Goal: Find specific page/section: Find specific page/section

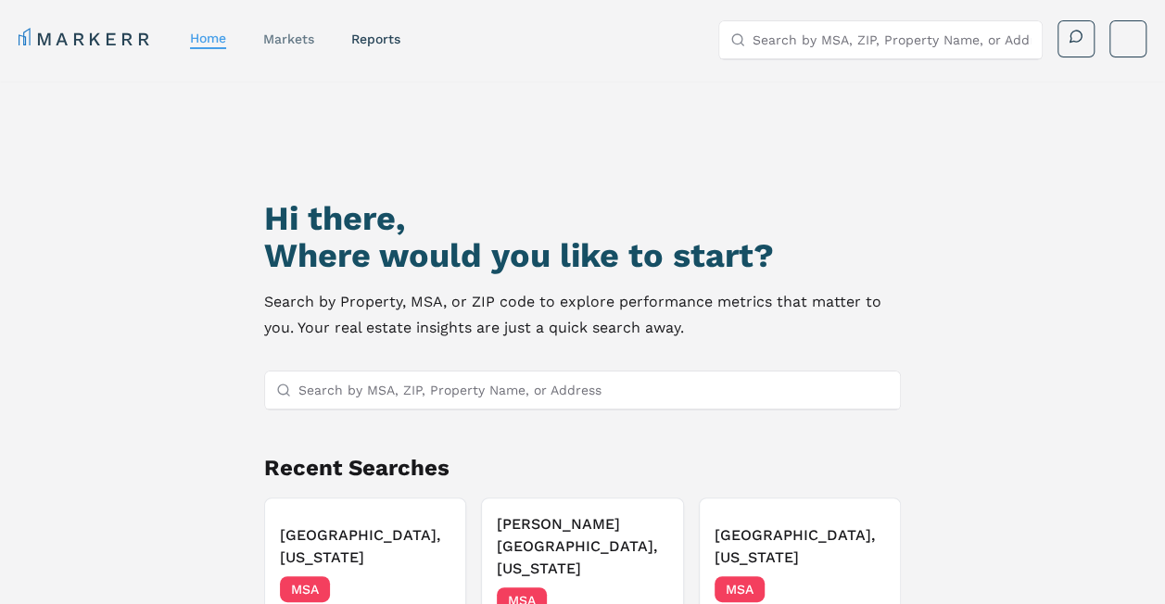
drag, startPoint x: 0, startPoint y: 0, endPoint x: 298, endPoint y: 31, distance: 299.9
click at [298, 32] on link "markets" at bounding box center [288, 39] width 51 height 15
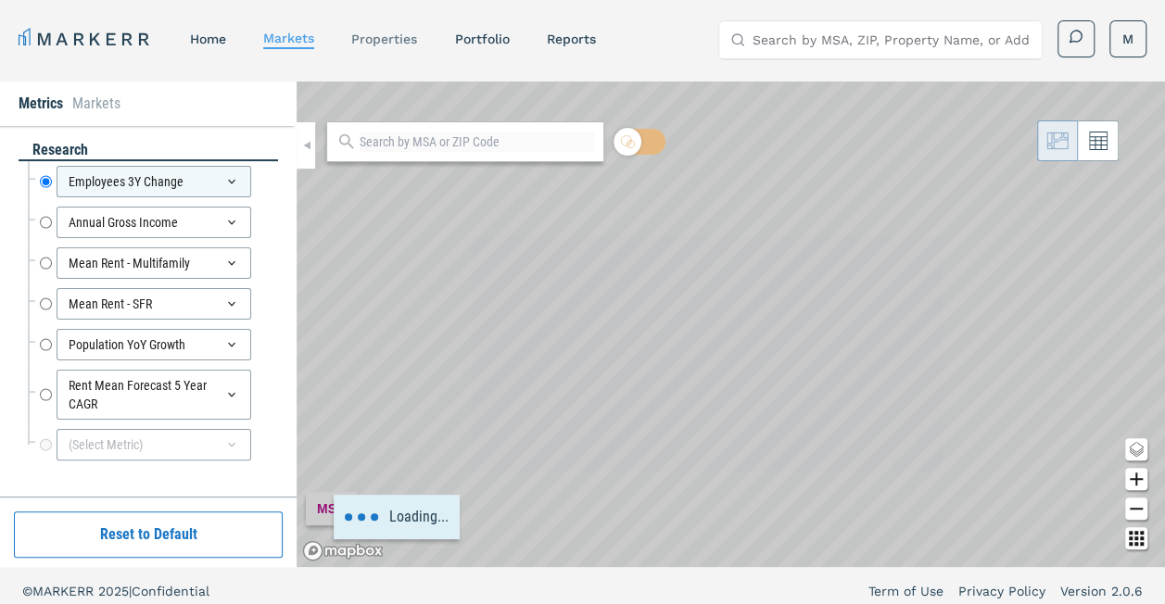
click at [394, 35] on link "properties" at bounding box center [384, 39] width 66 height 15
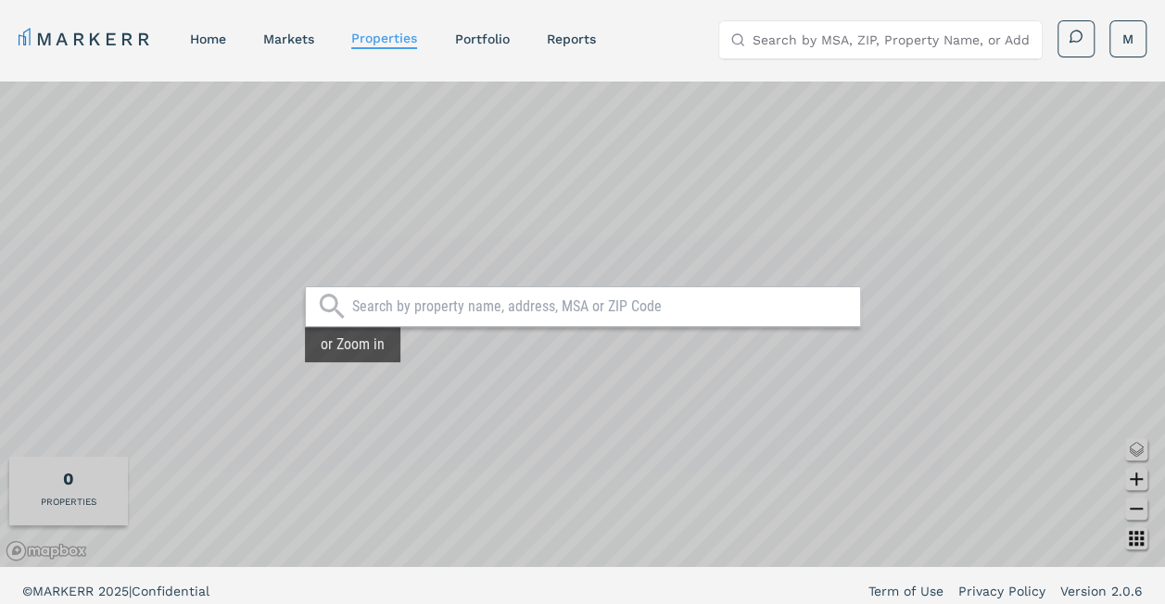
click at [386, 301] on input "text" at bounding box center [601, 306] width 498 height 19
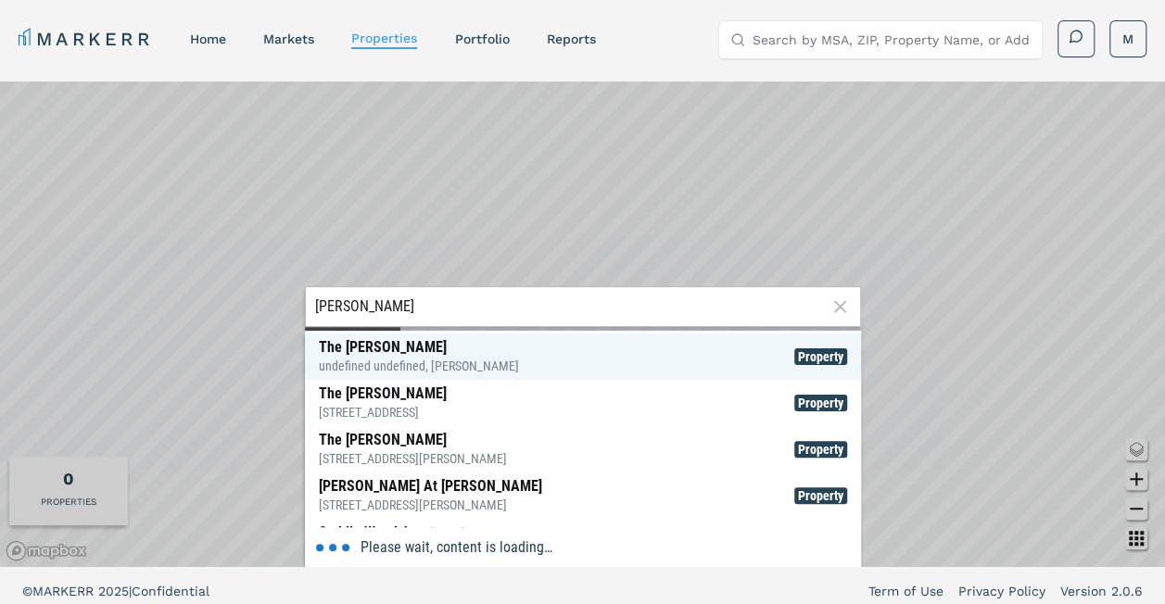
type input "[PERSON_NAME]"
click at [451, 361] on div "undefined undefined, [PERSON_NAME]" at bounding box center [419, 366] width 200 height 19
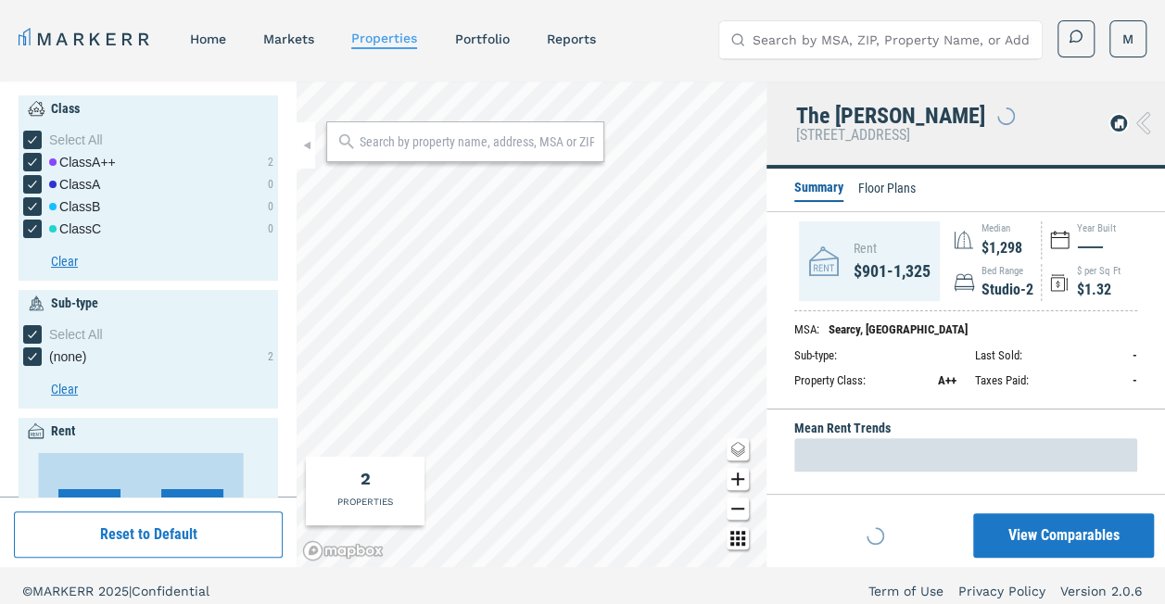
click at [435, 142] on input "text" at bounding box center [476, 141] width 234 height 19
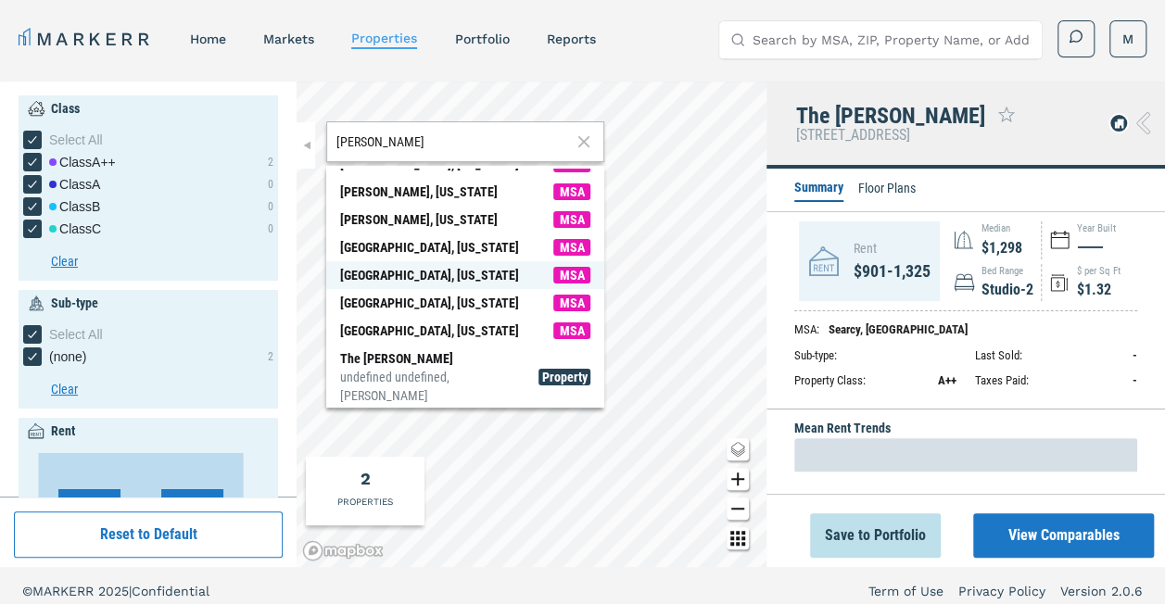
scroll to position [6, 0]
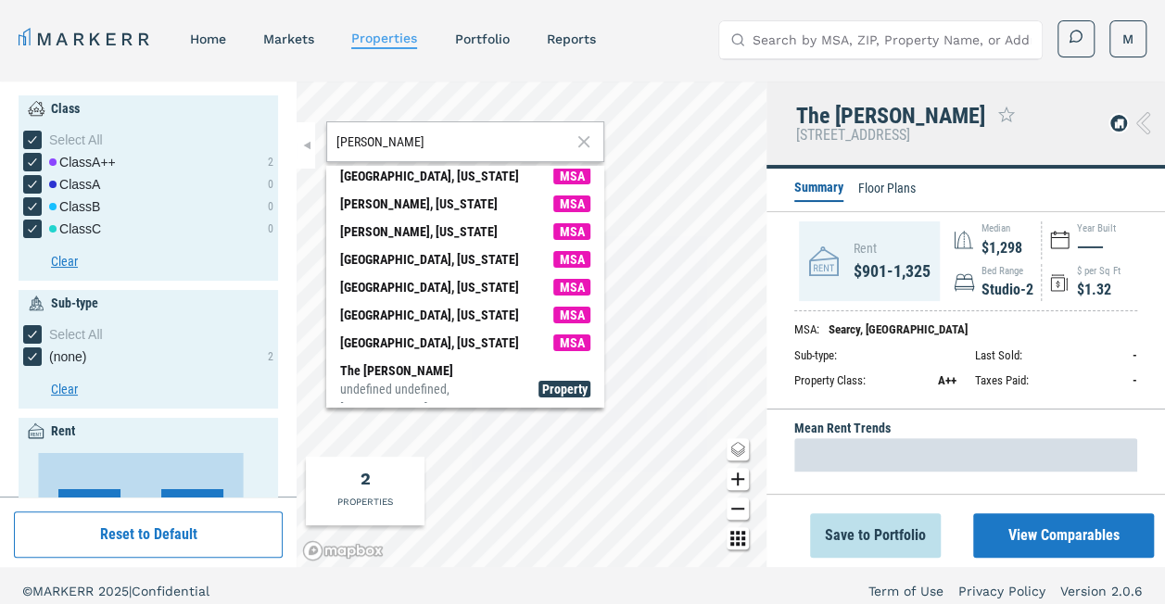
type input "[PERSON_NAME]"
drag, startPoint x: 186, startPoint y: 39, endPoint x: 211, endPoint y: 38, distance: 25.0
click at [211, 38] on nav "MARKERR home markets properties Portfolio reports" at bounding box center [307, 39] width 576 height 26
click at [211, 38] on link "home" at bounding box center [208, 39] width 36 height 15
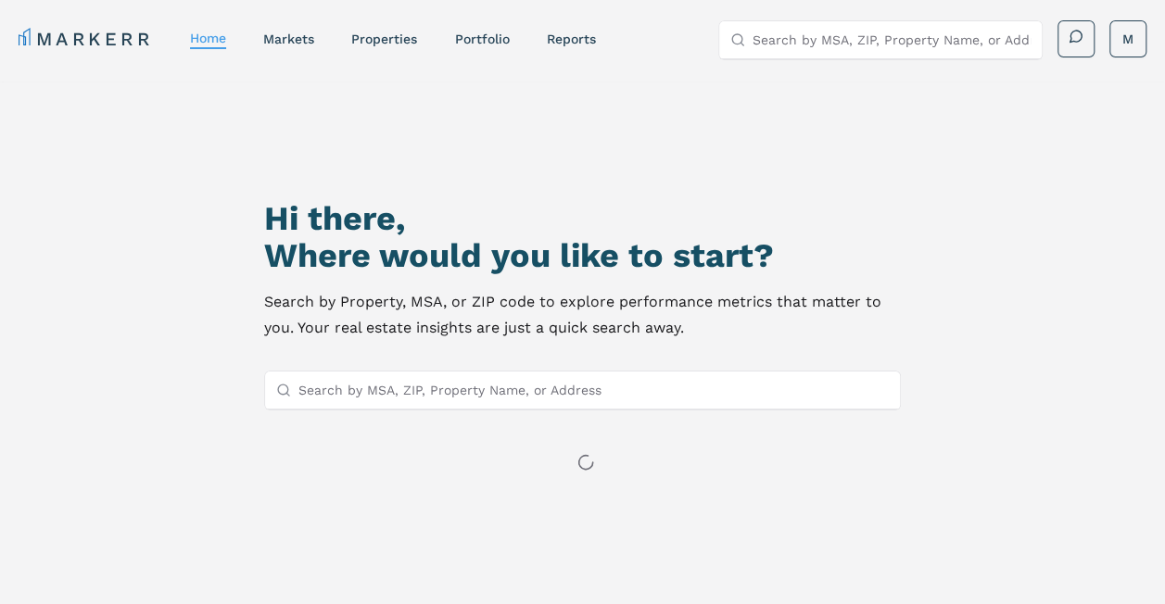
click at [414, 385] on input "Search by MSA, ZIP, Property Name, or Address" at bounding box center [593, 390] width 591 height 37
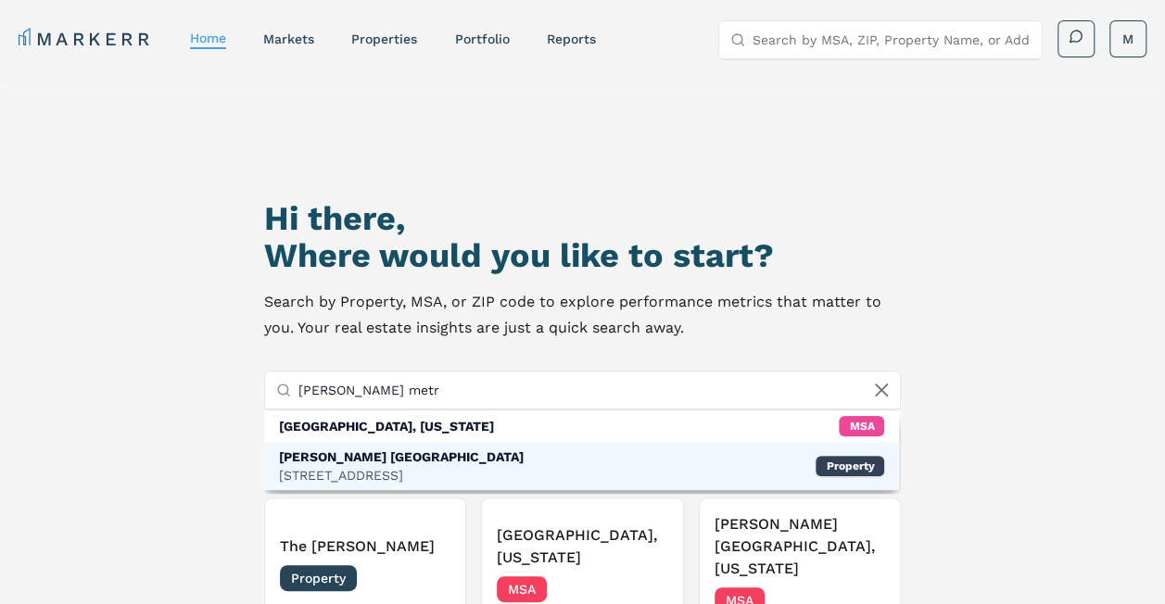
type input "[PERSON_NAME] metr"
click at [410, 461] on div "[PERSON_NAME] [GEOGRAPHIC_DATA]" at bounding box center [401, 456] width 245 height 19
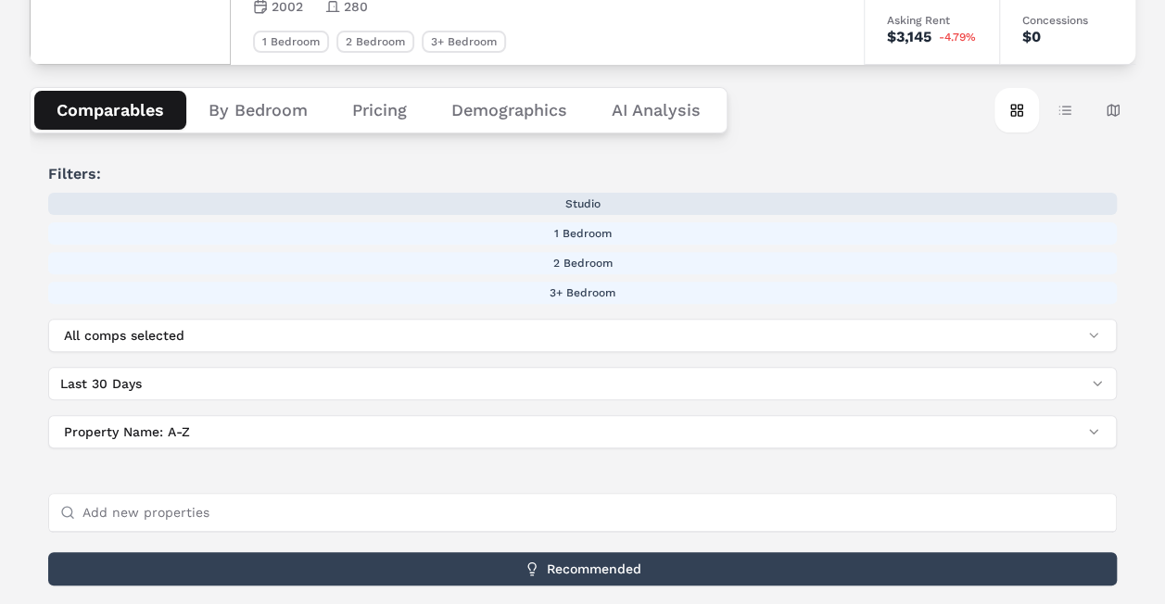
scroll to position [194, 0]
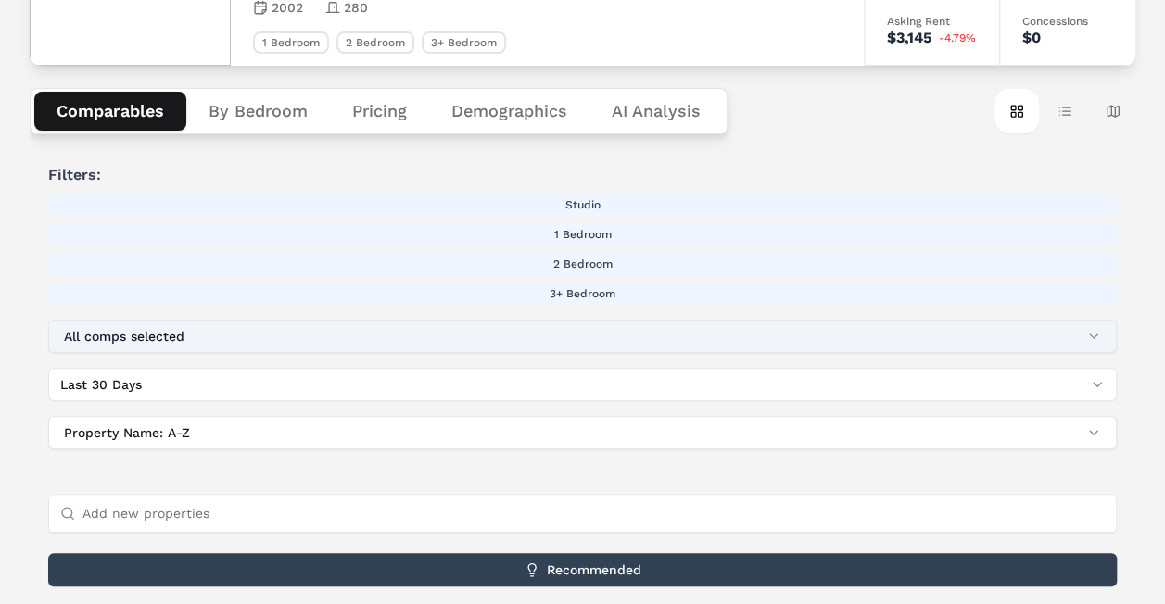
click at [1099, 337] on button "All comps selected" at bounding box center [582, 336] width 1068 height 33
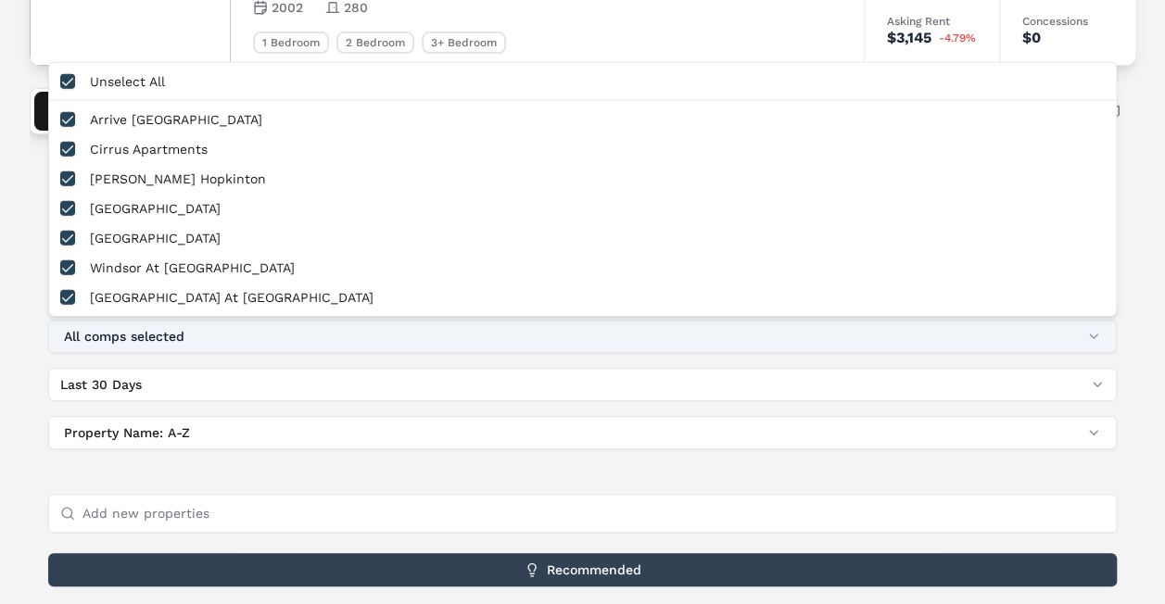
click at [1099, 337] on button "All comps selected" at bounding box center [582, 336] width 1068 height 33
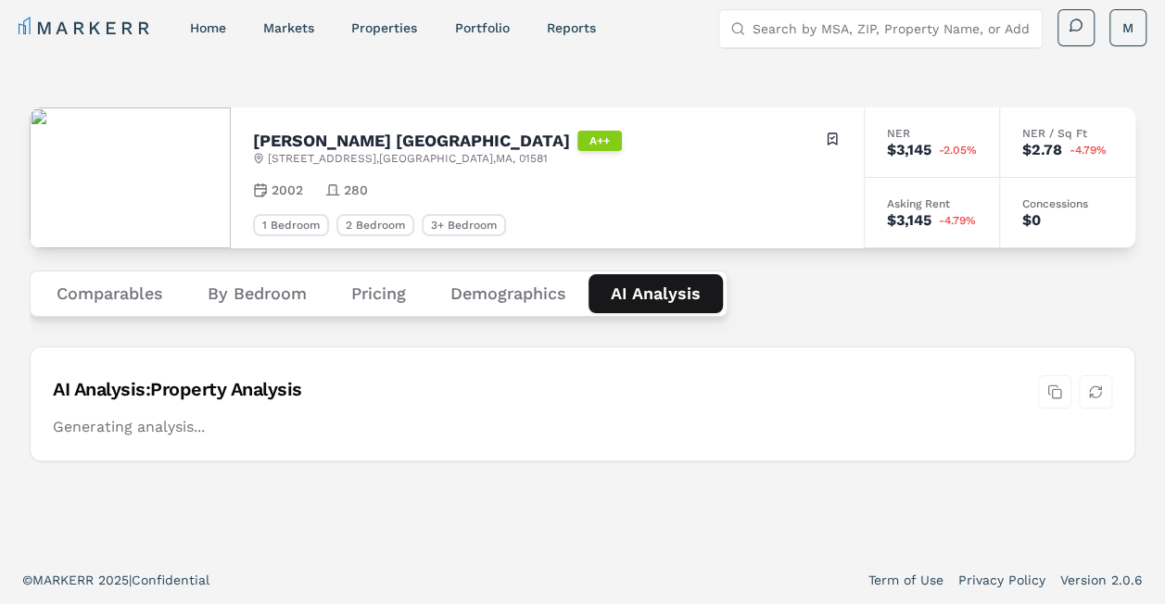
click at [656, 120] on div "[PERSON_NAME] Metro West A++ [GEOGRAPHIC_DATA] Toggle portfolio menu 2002 280 1…" at bounding box center [582, 313] width 1105 height 441
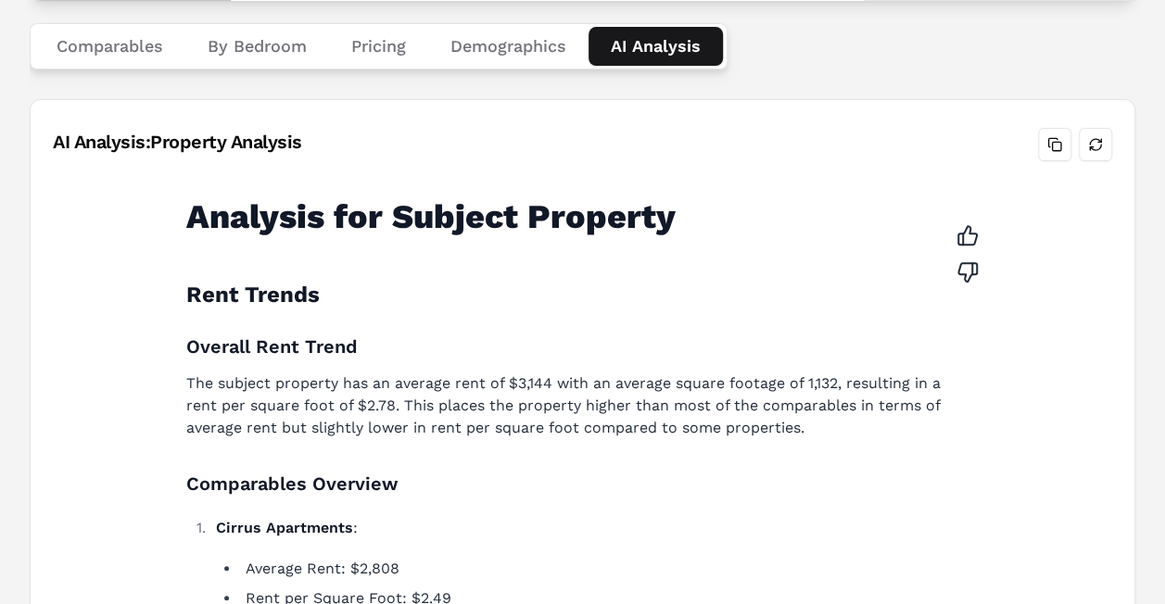
scroll to position [0, 0]
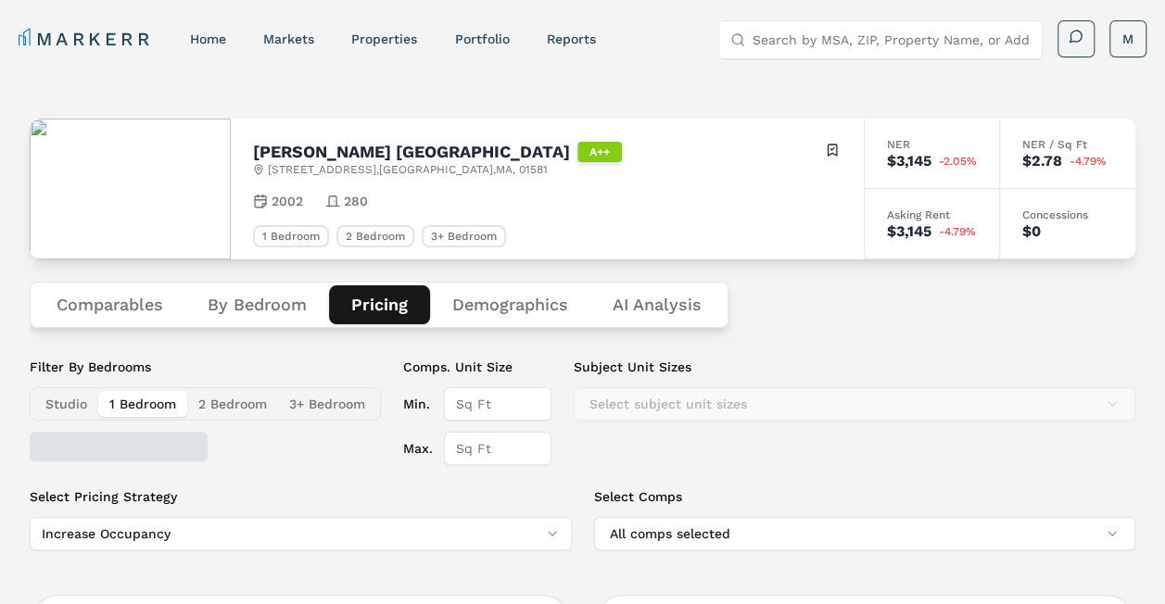
click at [380, 296] on button "Pricing" at bounding box center [379, 304] width 101 height 39
